Goal: Task Accomplishment & Management: Use online tool/utility

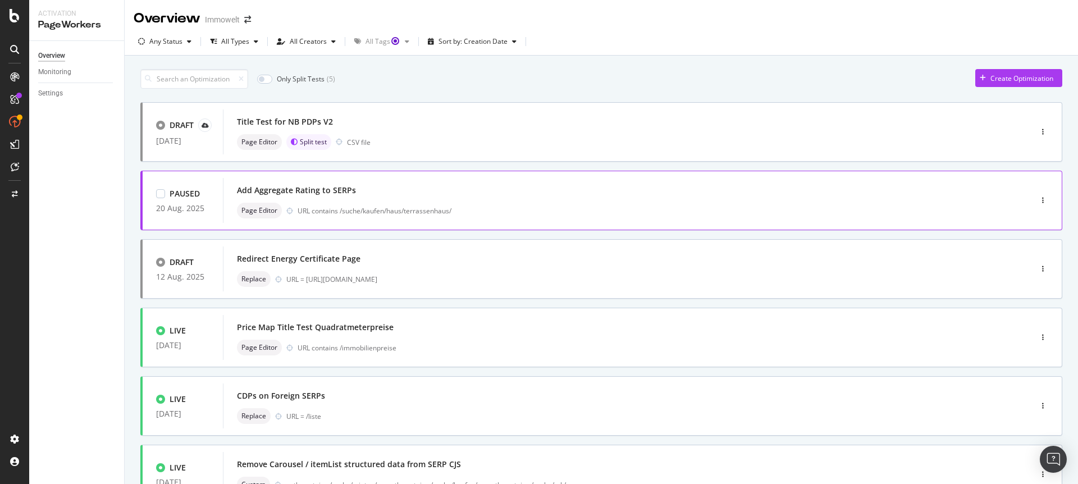
click at [564, 203] on div "Page Editor URL contains /suche/kaufen/haus/terrassenhaus/" at bounding box center [610, 211] width 747 height 16
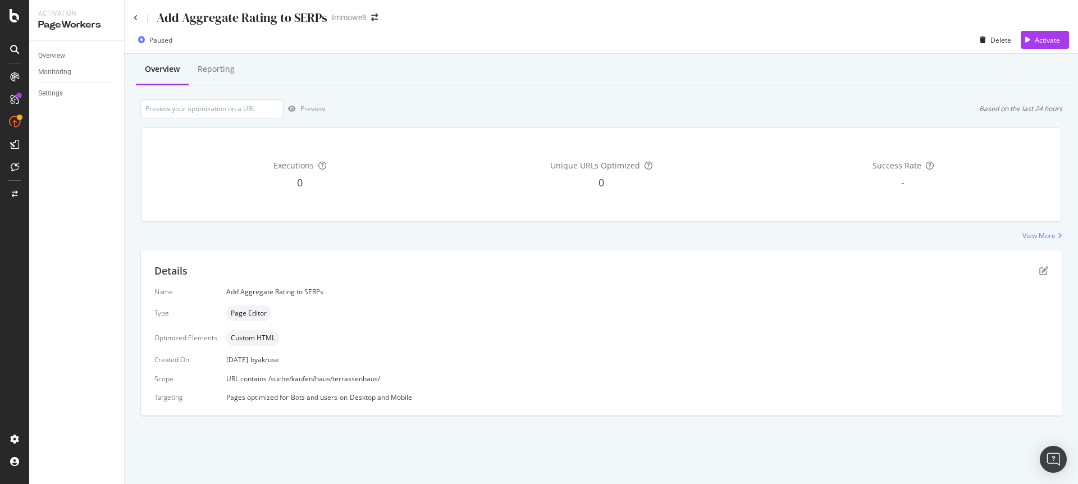
click at [335, 371] on div "Name Add Aggregate Rating to SERPs Type Page Editor Optimized Elements Custom H…" at bounding box center [601, 344] width 894 height 115
drag, startPoint x: 359, startPoint y: 378, endPoint x: 239, endPoint y: 379, distance: 120.1
click at [239, 379] on div "URL contains /suche/kaufen/haus/terrassenhaus/" at bounding box center [637, 379] width 822 height 10
copy span "contains /suche/kaufen/haus/terrassenhaus/"
click at [1046, 269] on icon "pen-to-square" at bounding box center [1043, 270] width 9 height 9
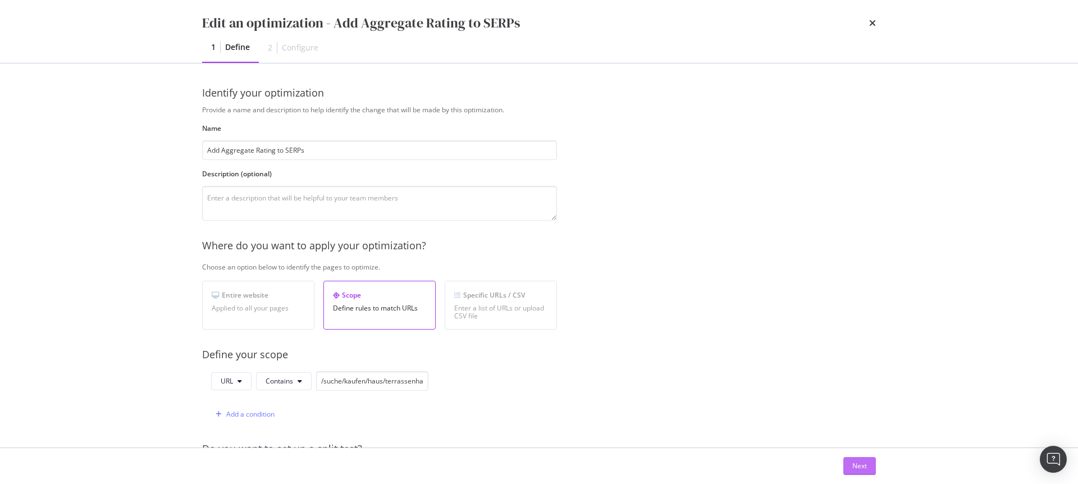
click at [860, 466] on div "Next" at bounding box center [859, 466] width 15 height 10
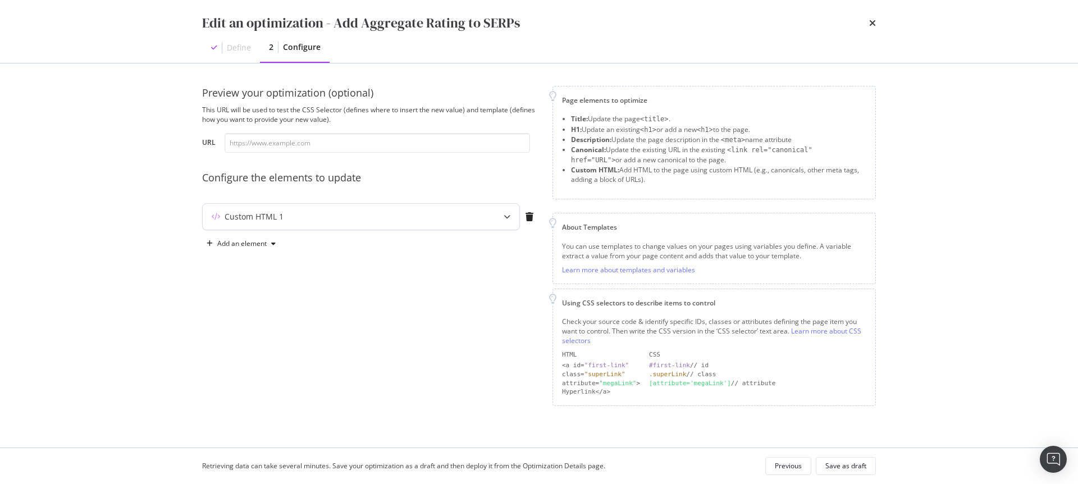
click at [508, 216] on icon "modal" at bounding box center [507, 216] width 7 height 7
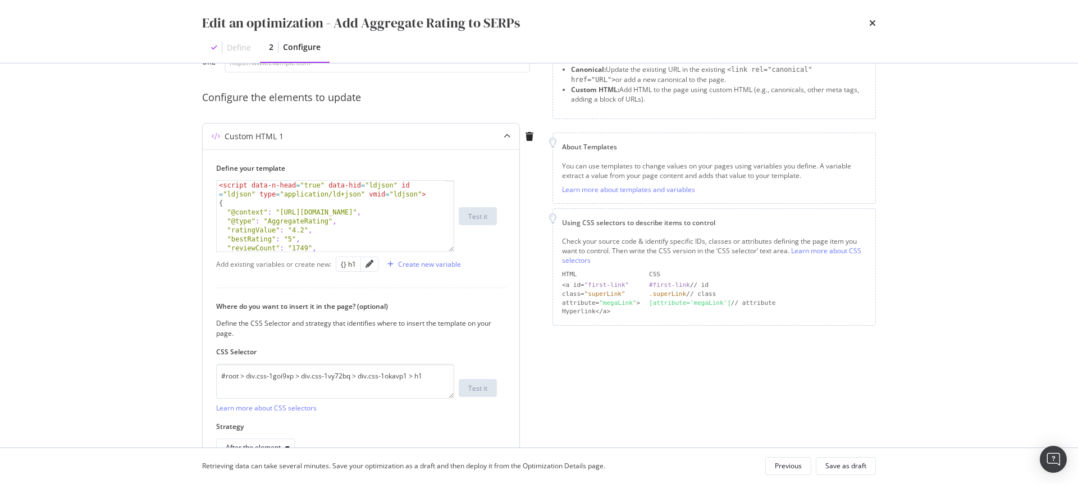
scroll to position [10, 0]
drag, startPoint x: 328, startPoint y: 214, endPoint x: 267, endPoint y: 211, distance: 61.3
click at [267, 211] on div "< script data-n-head = "true" data-hid = "ldjson" id = "ldjson" type = "applica…" at bounding box center [331, 220] width 228 height 98
click at [331, 230] on div "< script data-n-head = "true" data-hid = "ldjson" id = "ldjson" type = "applica…" at bounding box center [331, 220] width 228 height 98
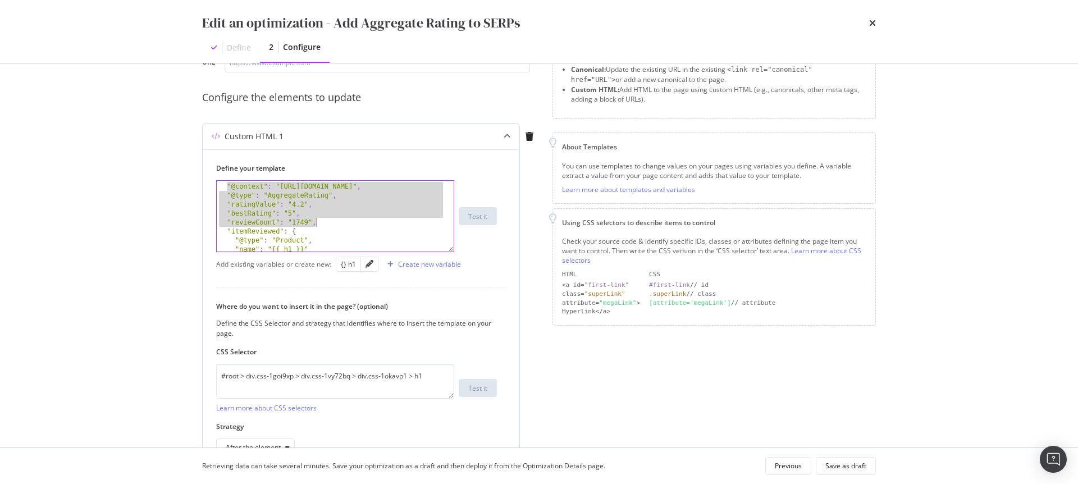
scroll to position [39, 0]
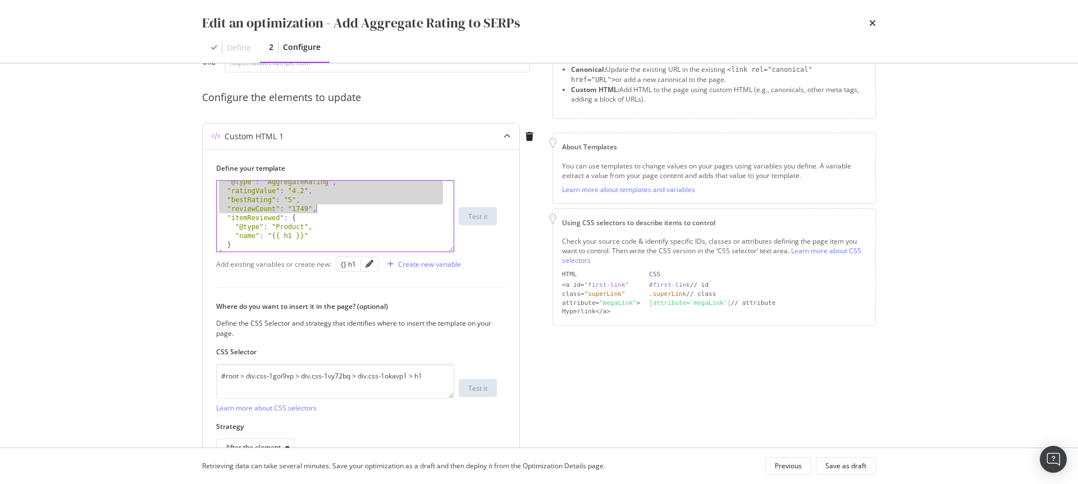
drag, startPoint x: 226, startPoint y: 203, endPoint x: 330, endPoint y: 207, distance: 103.4
click at [330, 207] on div ""@type" : "AggregateRating" , "ratingValue" : "4.2" , "bestRating" : "5" , "rev…" at bounding box center [331, 221] width 228 height 89
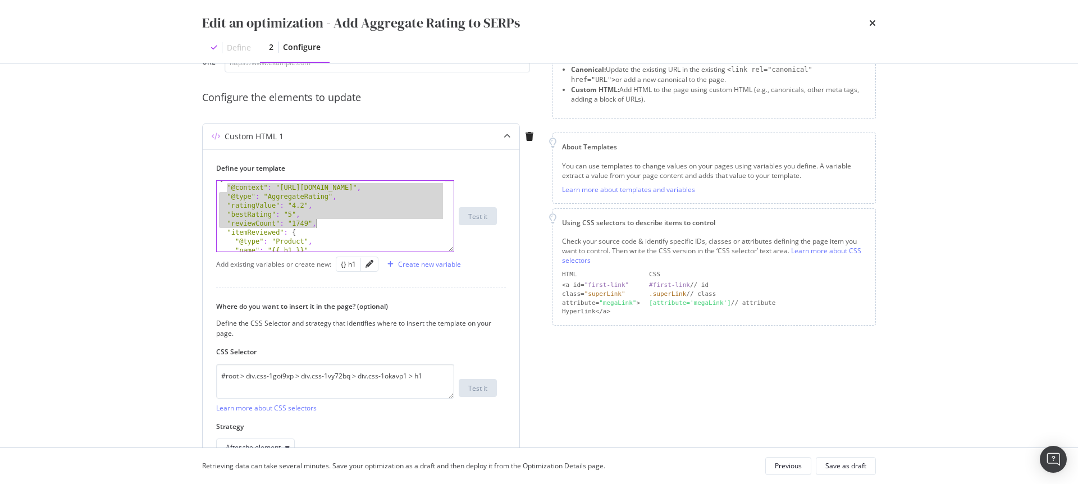
scroll to position [23, 0]
click at [328, 209] on div "{ "@context" : "https://schema.org" , "@type" : "AggregateRating" , "ratingValu…" at bounding box center [331, 220] width 228 height 89
drag, startPoint x: 223, startPoint y: 198, endPoint x: 331, endPoint y: 224, distance: 110.8
click at [331, 224] on div "{ "@context" : "https://schema.org" , "@type" : "AggregateRating" , "ratingValu…" at bounding box center [331, 220] width 228 height 89
type textarea ""bestRating": "5", "reviewCount": "1749","
